Goal: Transaction & Acquisition: Purchase product/service

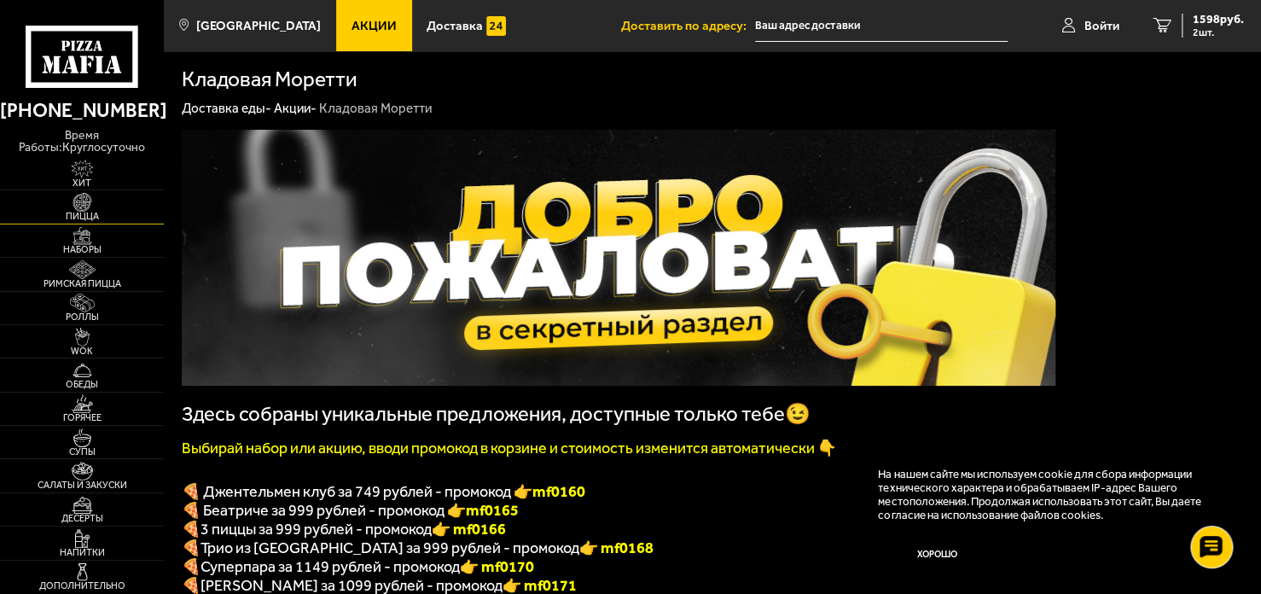
click at [90, 218] on span "Пицца" at bounding box center [82, 216] width 164 height 9
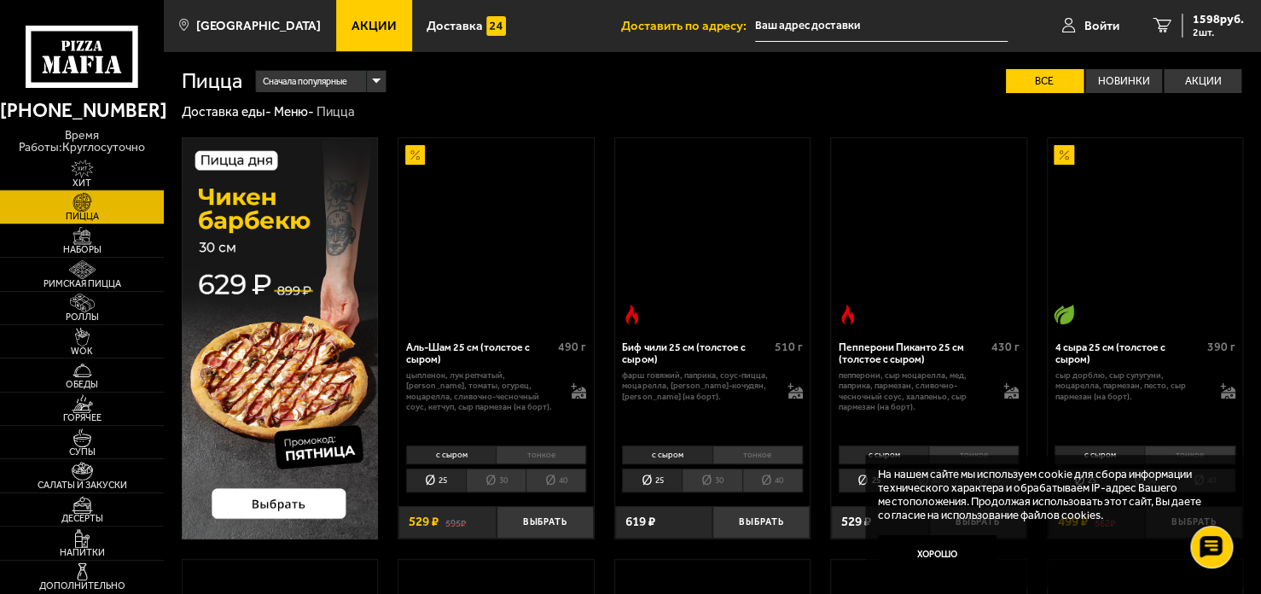
click at [87, 216] on span "Пицца" at bounding box center [82, 216] width 164 height 9
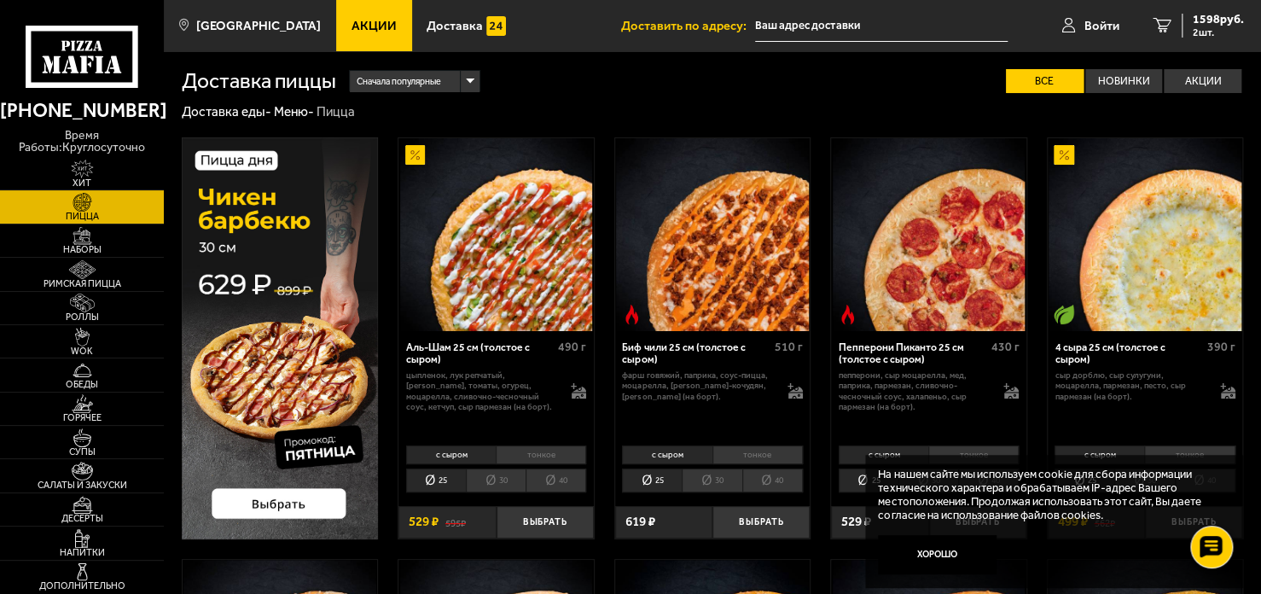
click at [566, 485] on li "40" at bounding box center [556, 480] width 61 height 23
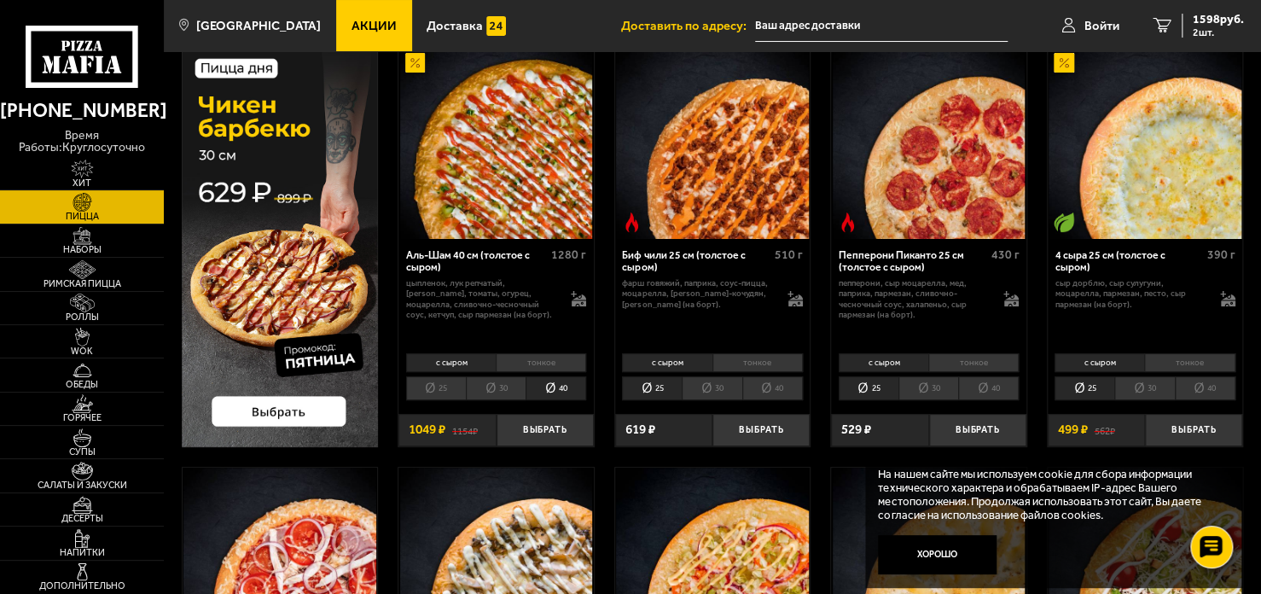
scroll to position [95, 0]
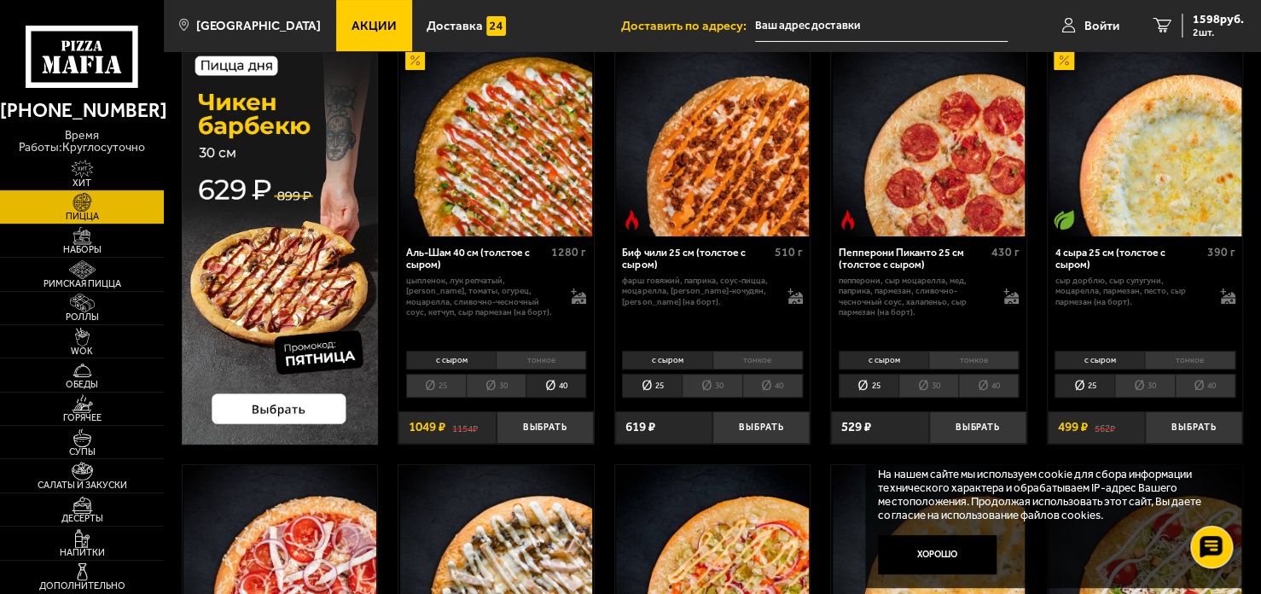
click at [994, 384] on li "40" at bounding box center [988, 385] width 61 height 23
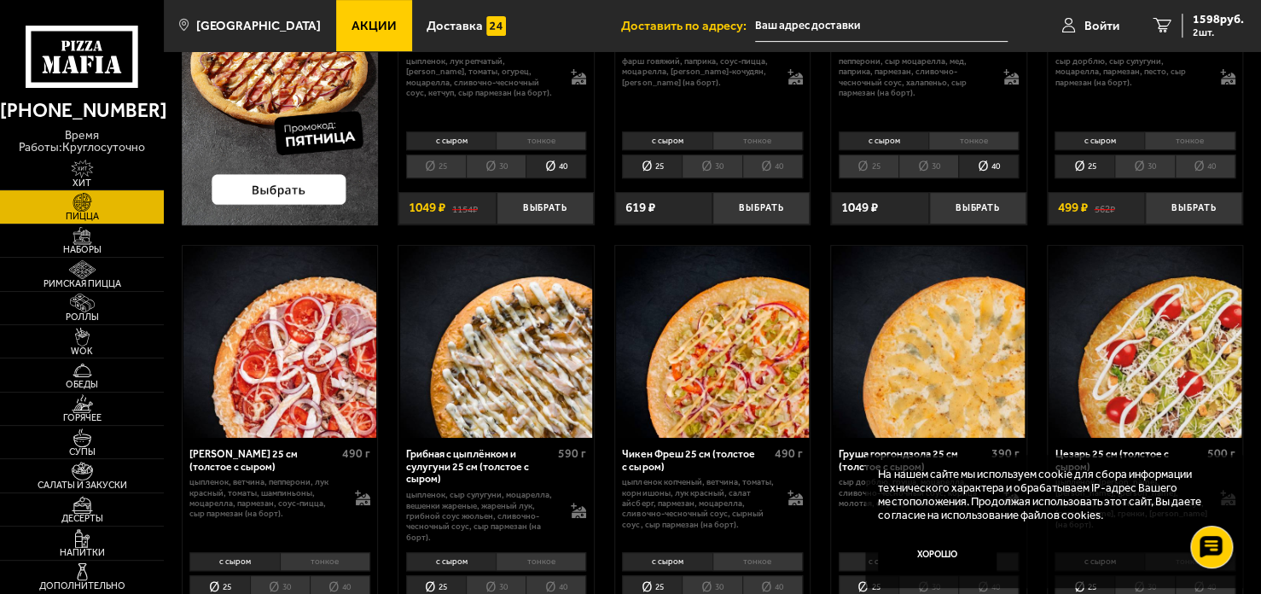
scroll to position [317, 0]
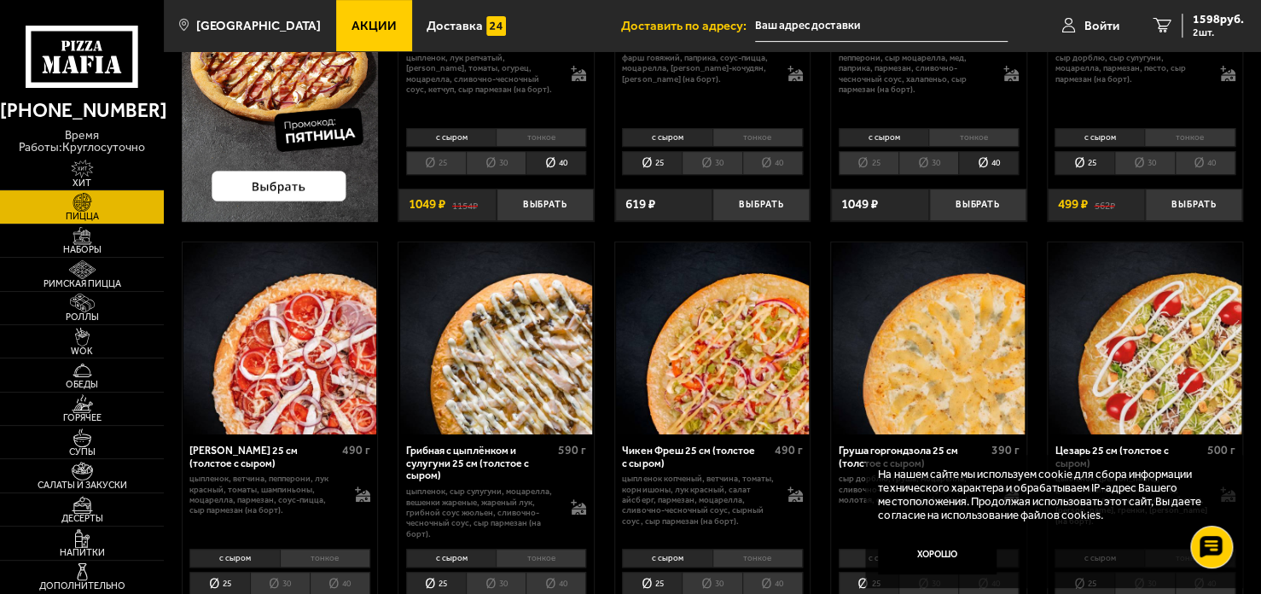
click at [775, 581] on li "40" at bounding box center [773, 583] width 61 height 23
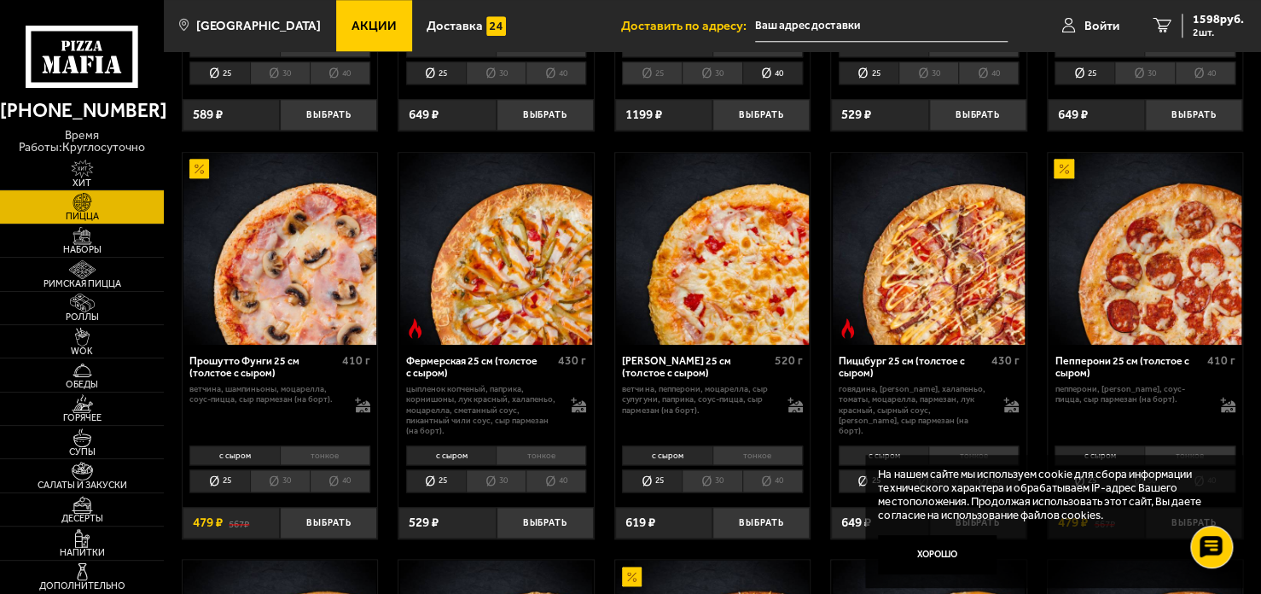
scroll to position [829, 0]
click at [338, 486] on li "40" at bounding box center [340, 480] width 61 height 23
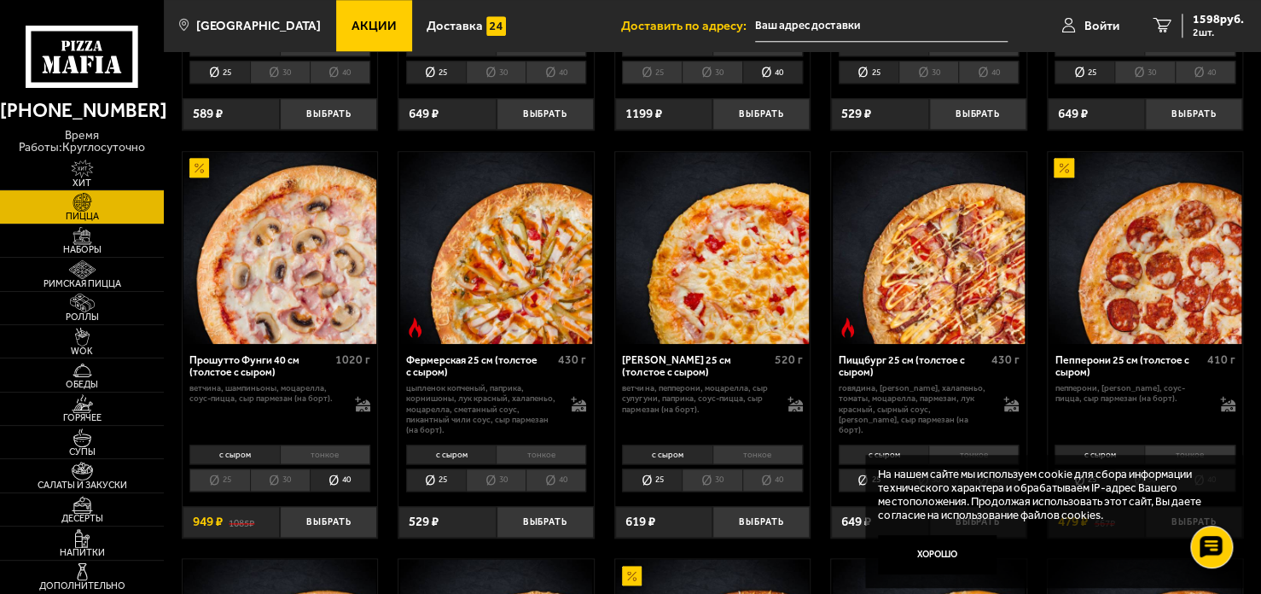
click at [552, 472] on li "40" at bounding box center [556, 480] width 61 height 23
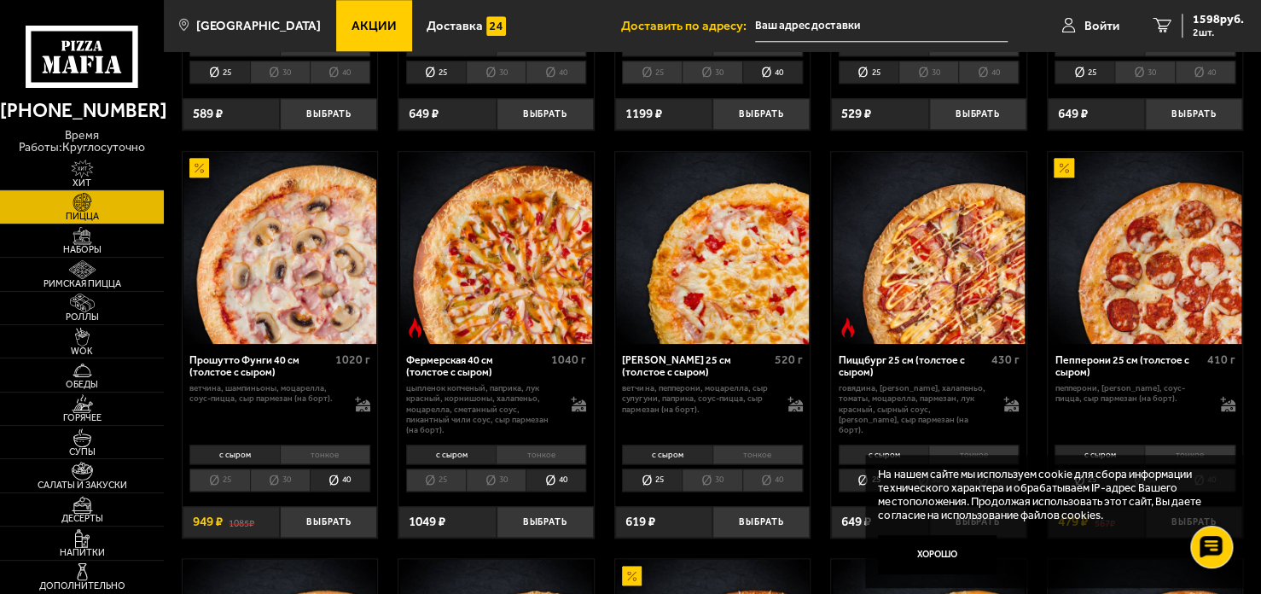
click at [774, 481] on li "40" at bounding box center [773, 480] width 61 height 23
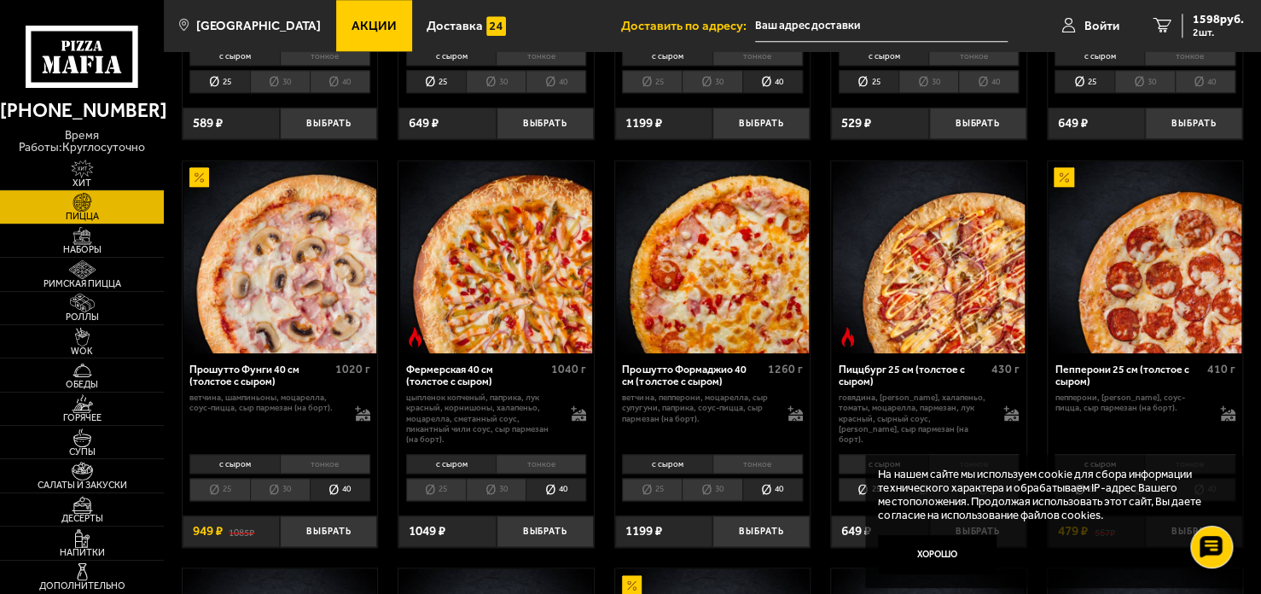
scroll to position [822, 0]
